Goal: Task Accomplishment & Management: Use online tool/utility

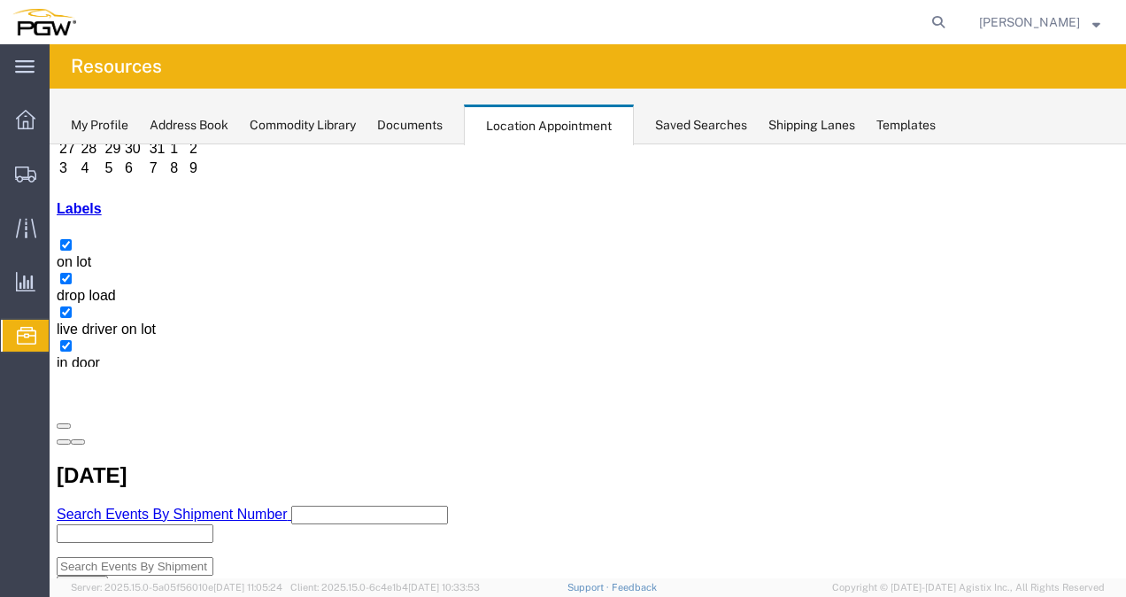
copy h3 "FFAU6372733"
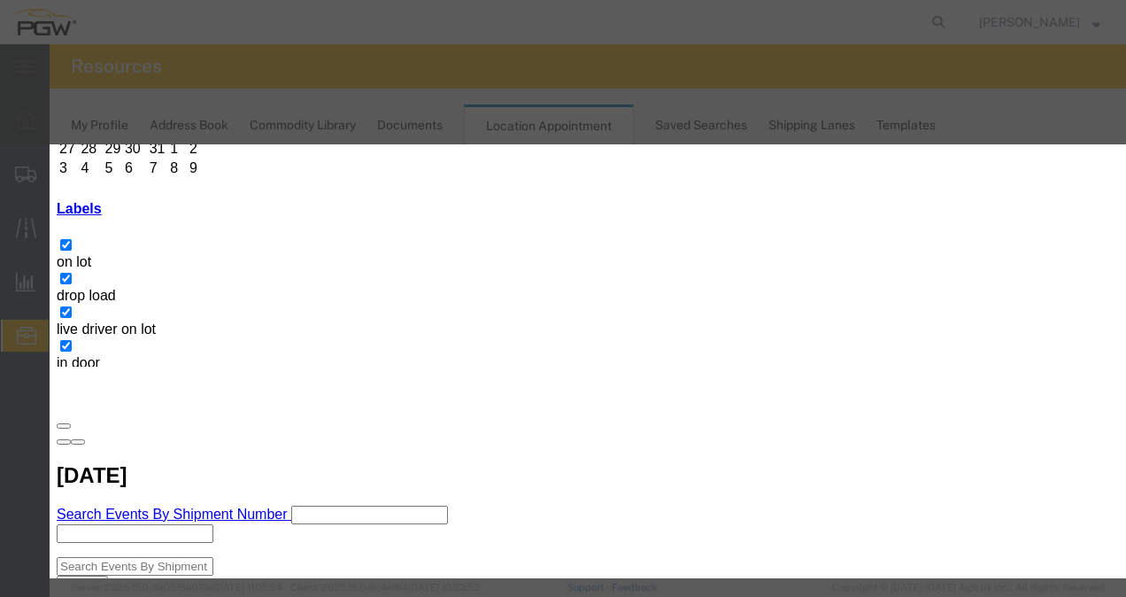
paste input "Custom Glass Solutions"
type input "Custom Glass Solutions-10 pallets"
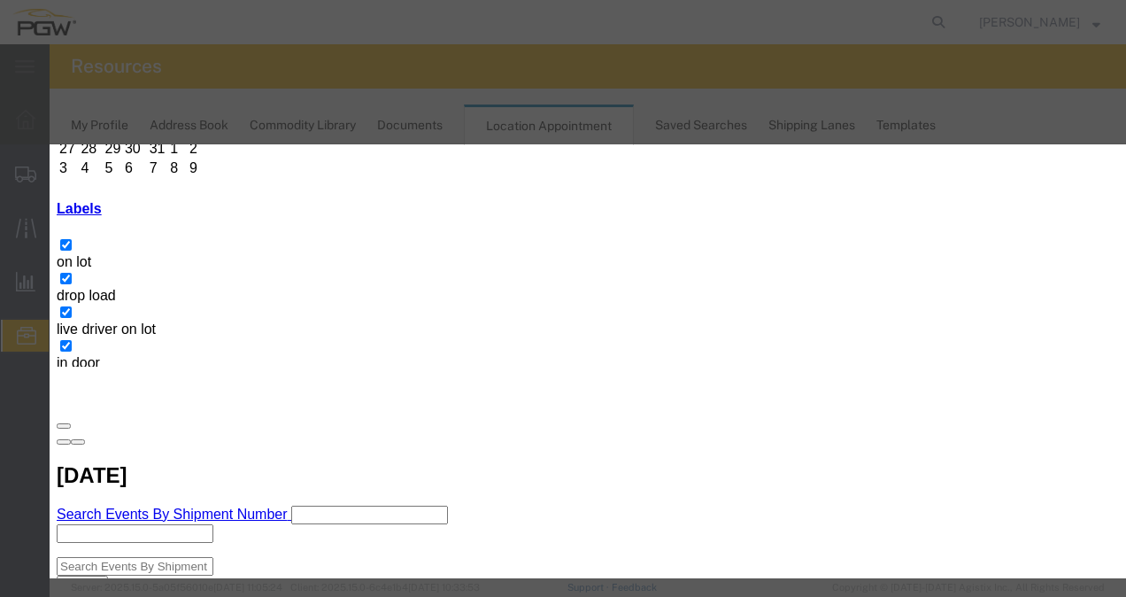
type input "9:00 am"
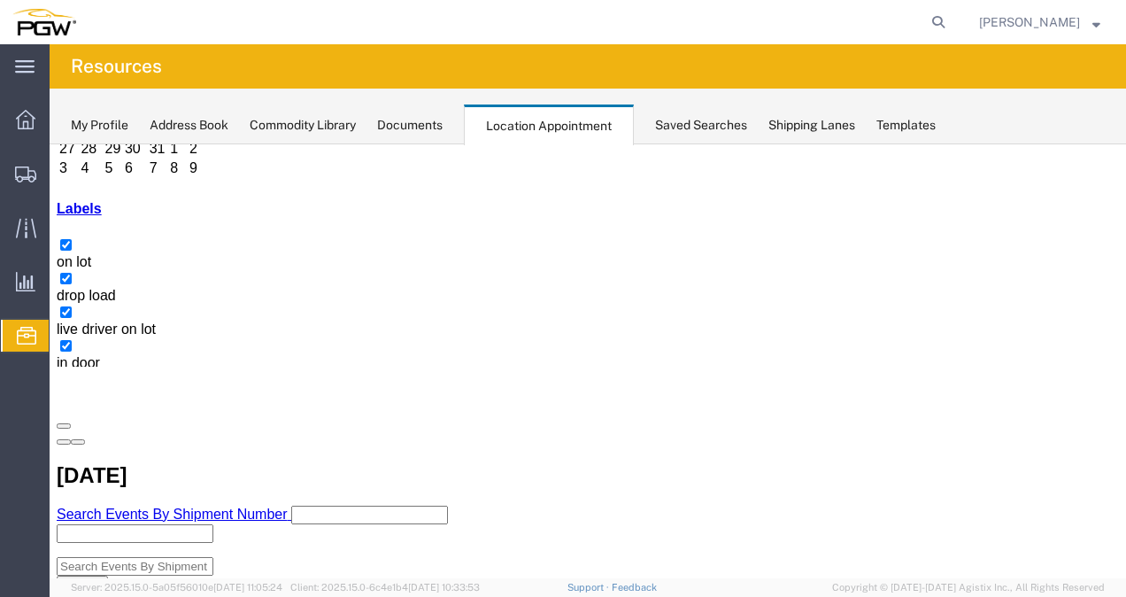
scroll to position [4, 0]
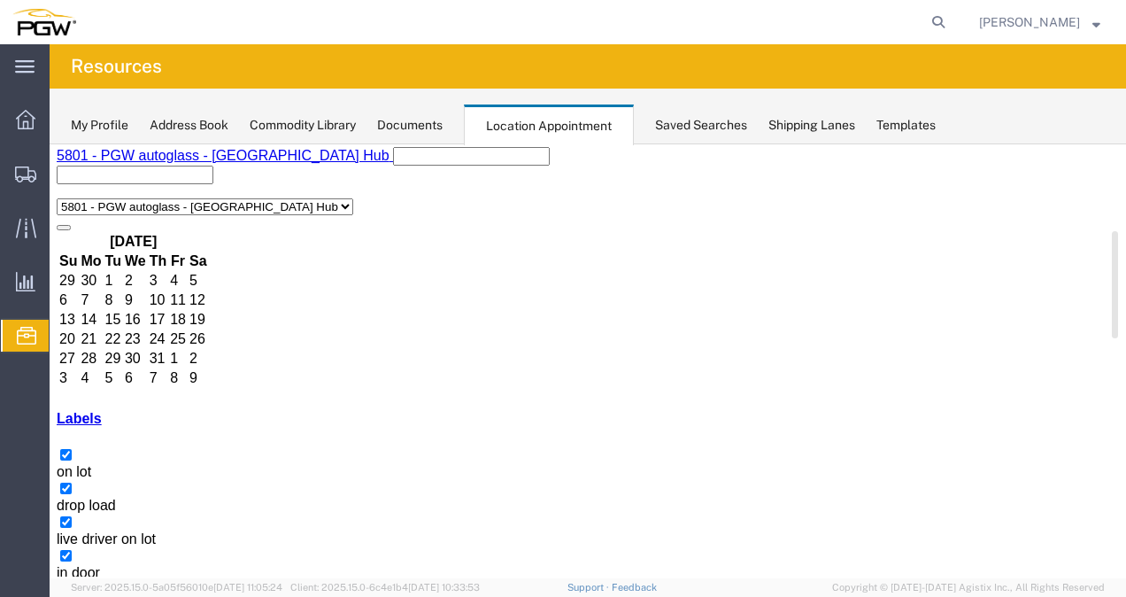
select select "1"
select select
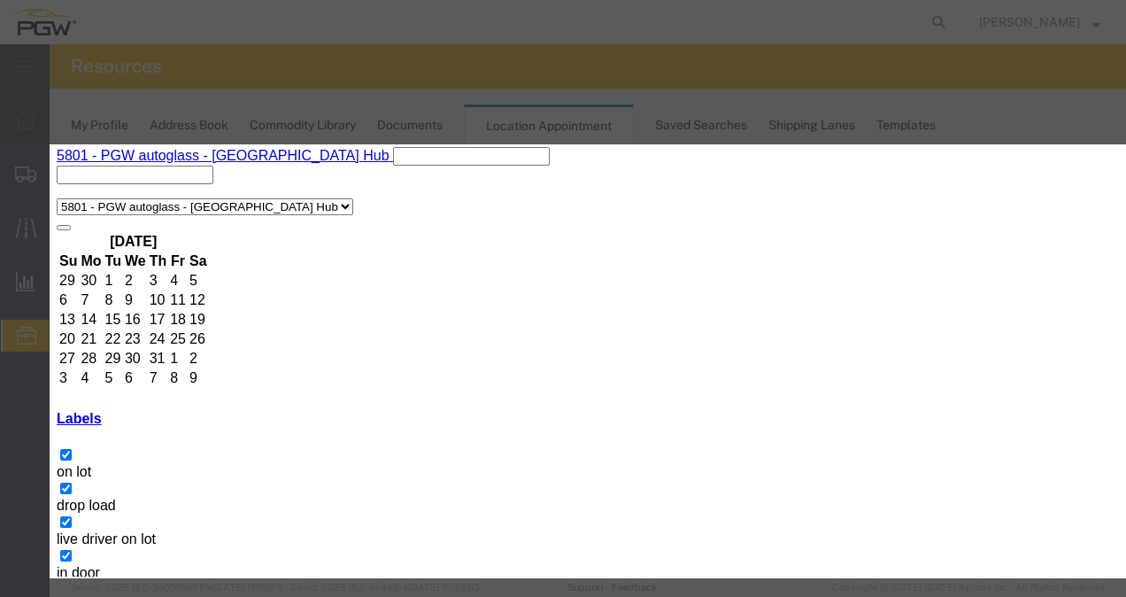
click at [50, 144] on div "Add Event Event Title Start Date [DATE] Start Time 2:02 PM End Date [DATE] End …" at bounding box center [50, 144] width 0 height 0
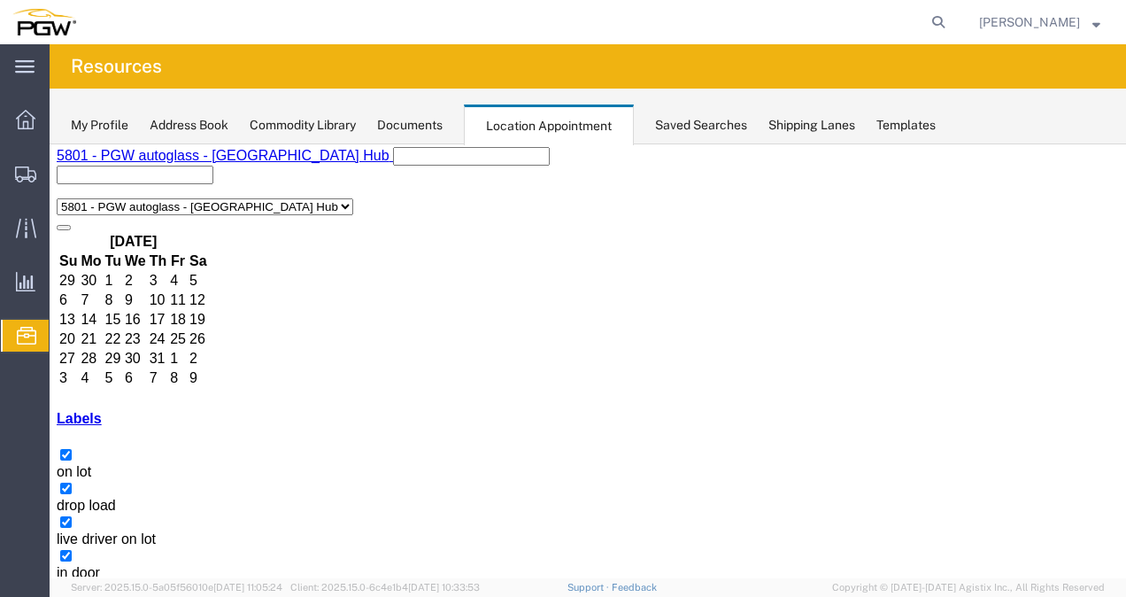
copy h3 "FFAU6372733"
